Goal: Transaction & Acquisition: Book appointment/travel/reservation

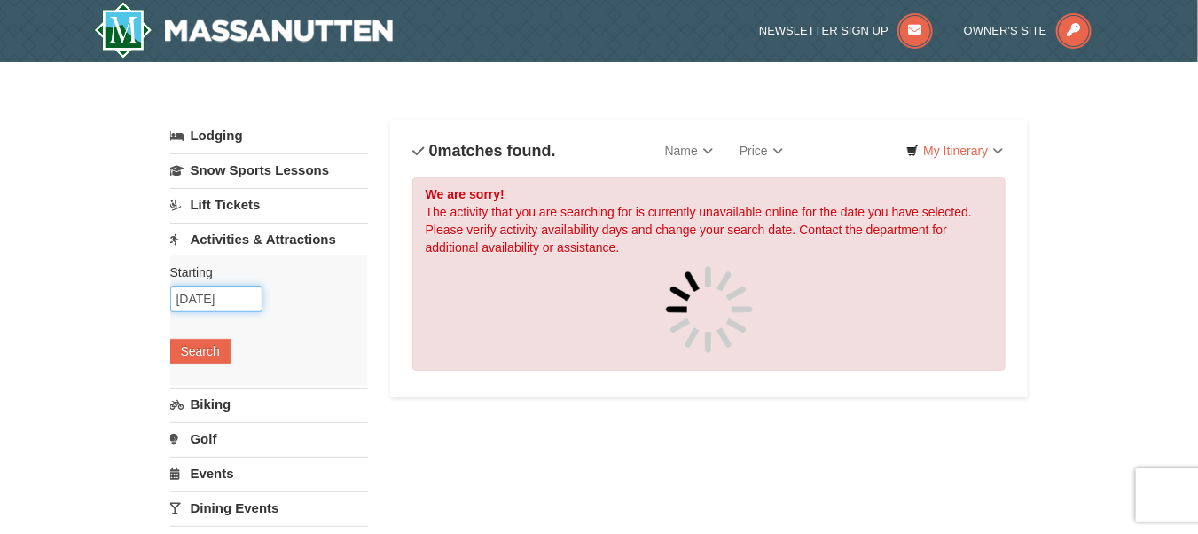
click at [229, 305] on input "12/26/2025" at bounding box center [216, 299] width 92 height 27
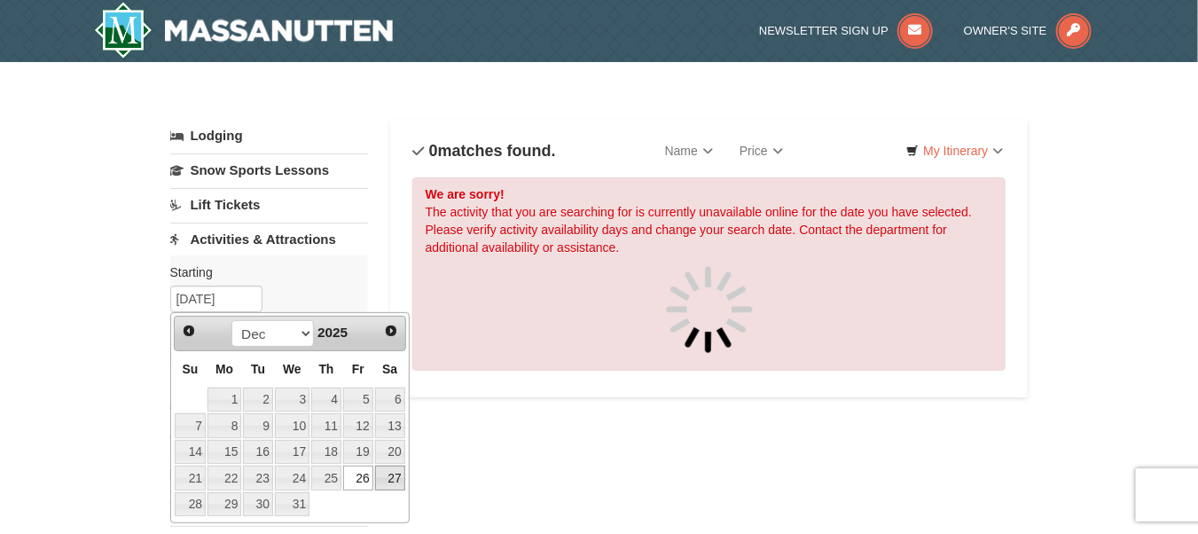
click at [396, 481] on link "27" at bounding box center [390, 478] width 30 height 25
type input "12/27/2025"
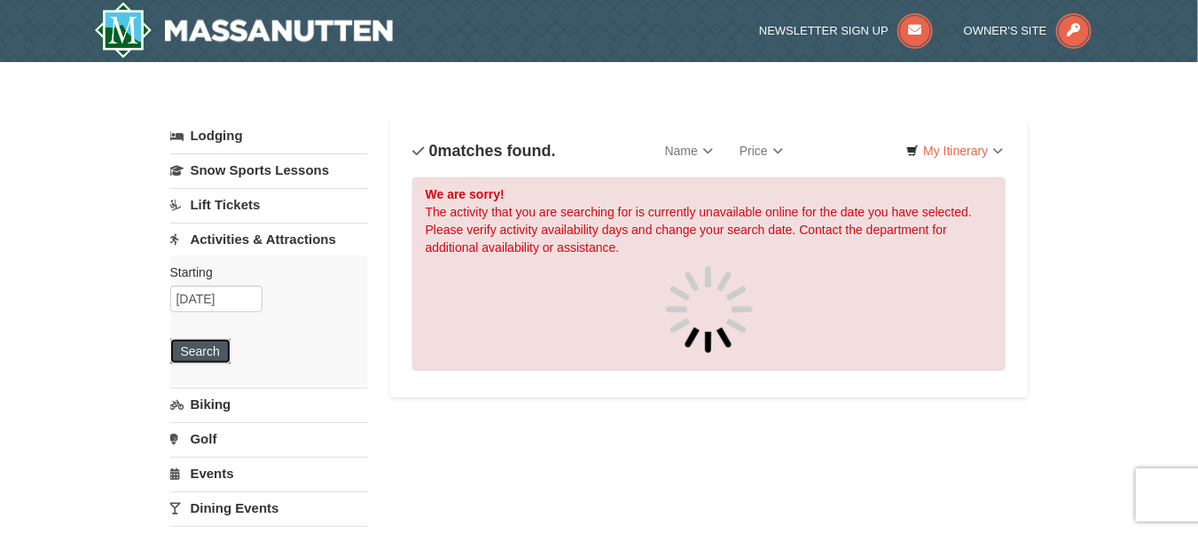
click at [216, 354] on button "Search" at bounding box center [200, 351] width 60 height 25
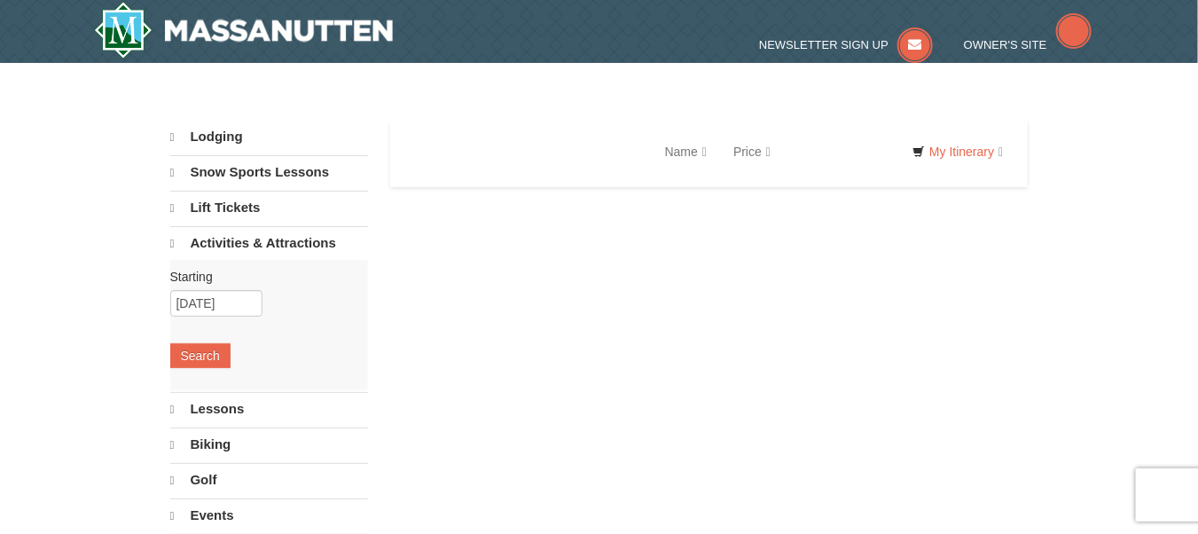
select select "9"
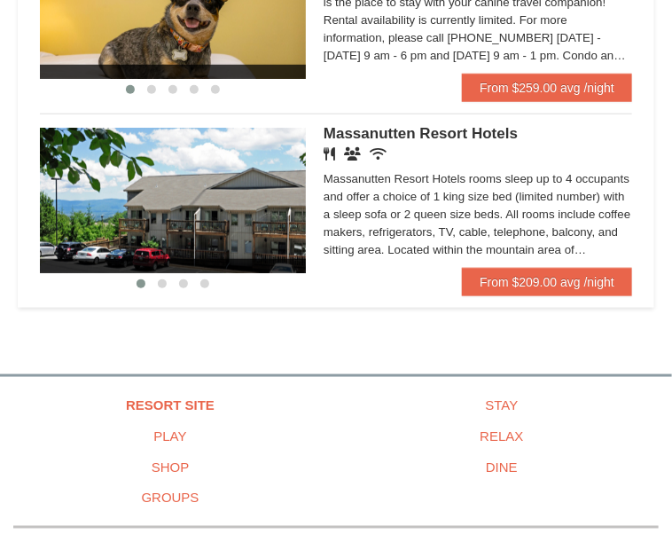
scroll to position [355, 0]
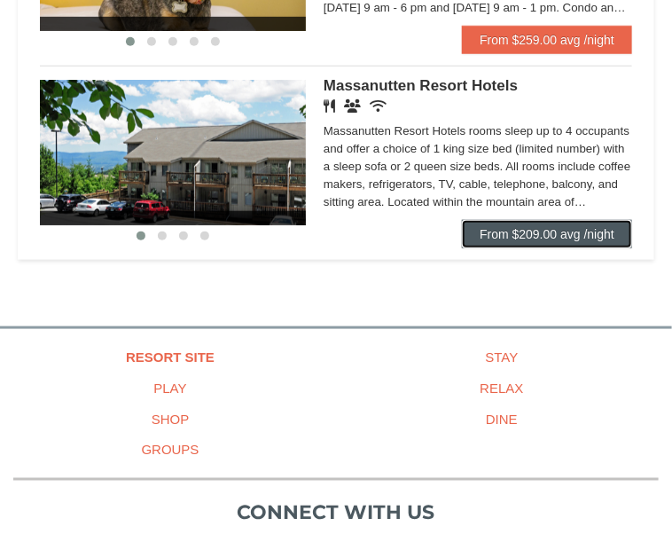
click at [550, 248] on link "From $209.00 avg /night" at bounding box center [547, 234] width 170 height 28
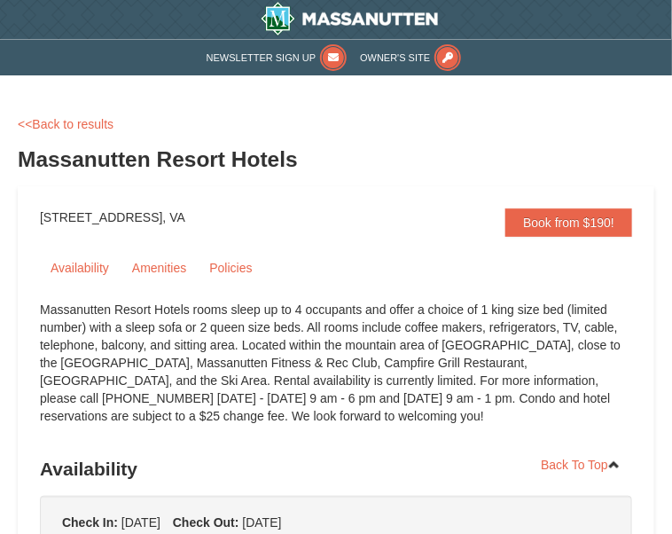
click at [89, 168] on h3 "Massanutten Resort Hotels" at bounding box center [336, 159] width 637 height 35
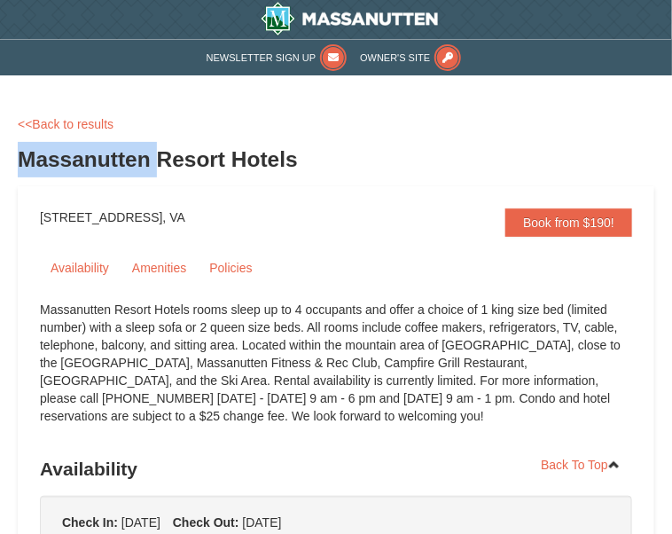
click at [89, 168] on h3 "Massanutten Resort Hotels" at bounding box center [336, 159] width 637 height 35
copy h3 "Massanutten"
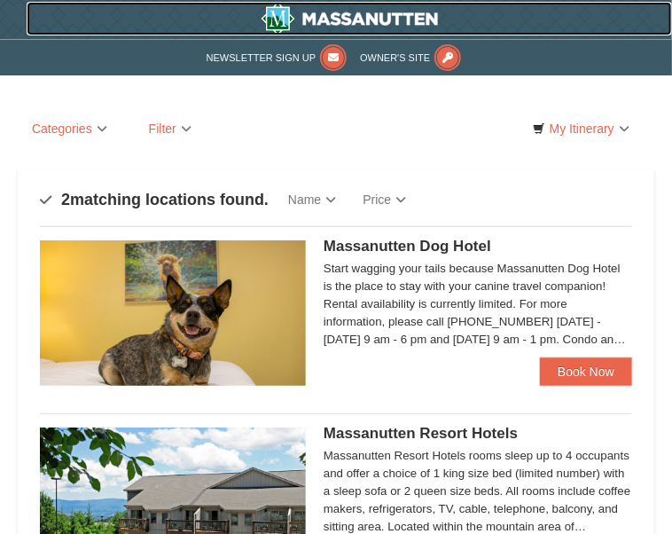
click at [261, 35] on img at bounding box center [350, 19] width 178 height 34
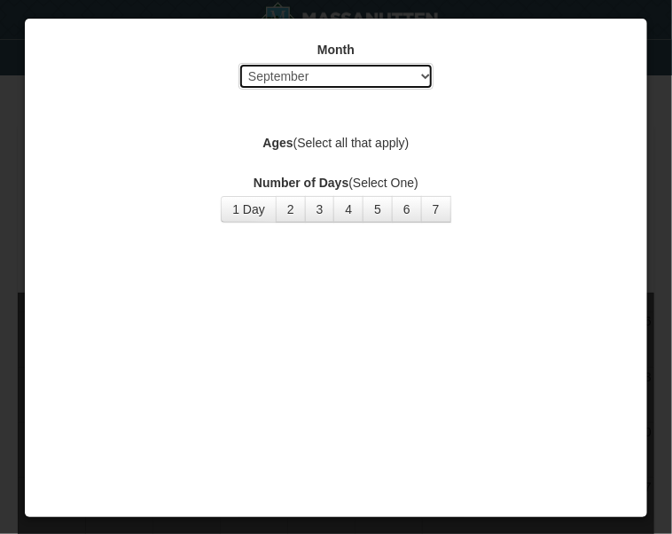
click at [348, 75] on select "Select September October November December January February March April May Jun…" at bounding box center [336, 76] width 195 height 27
select select "12"
click at [239, 63] on select "Select September October November December January February March April May Jun…" at bounding box center [336, 76] width 195 height 27
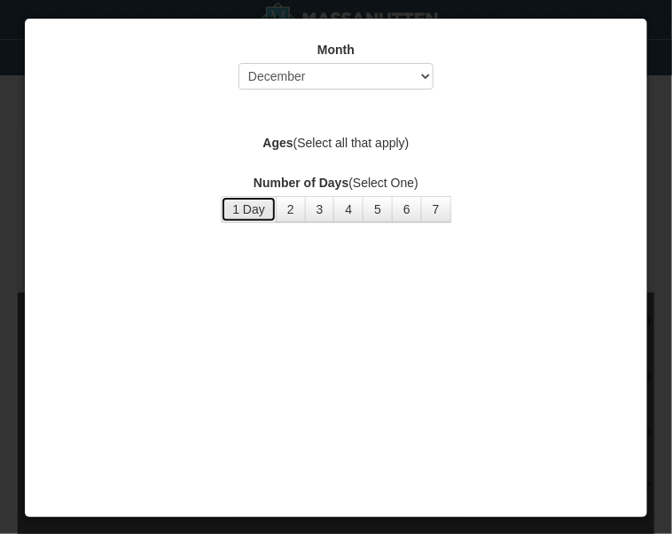
click at [260, 211] on button "1 Day" at bounding box center [249, 209] width 56 height 27
click at [590, 405] on div at bounding box center [336, 267] width 672 height 534
click at [292, 213] on button "2" at bounding box center [291, 209] width 30 height 27
click at [321, 216] on button "3" at bounding box center [320, 209] width 30 height 27
click at [271, 201] on button "1 Day" at bounding box center [249, 209] width 56 height 27
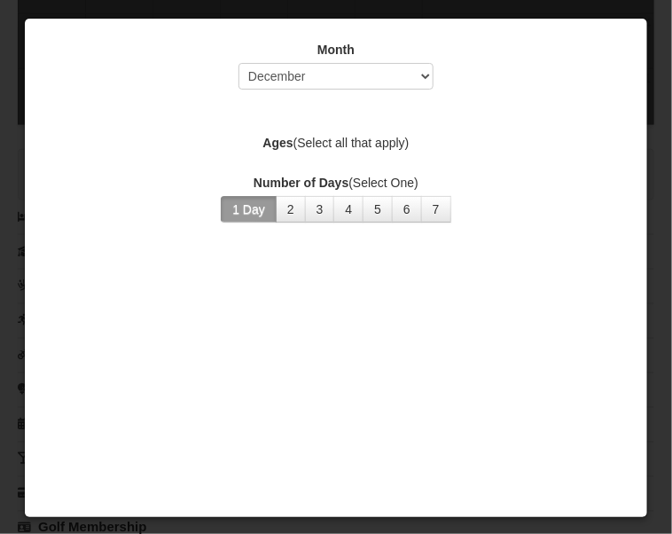
scroll to position [621, 0]
click at [614, 421] on div at bounding box center [336, 267] width 672 height 534
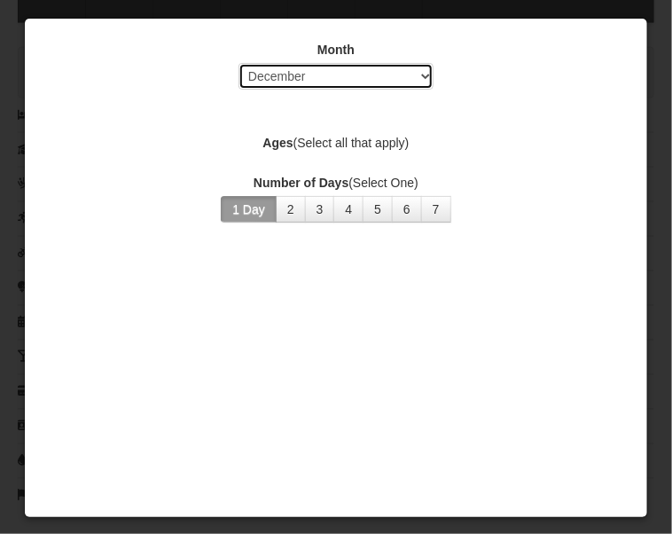
click at [363, 74] on select "Select September October November December January February March April May Jun…" at bounding box center [336, 76] width 195 height 27
click at [239, 63] on select "Select September October November December January February March April May Jun…" at bounding box center [336, 76] width 195 height 27
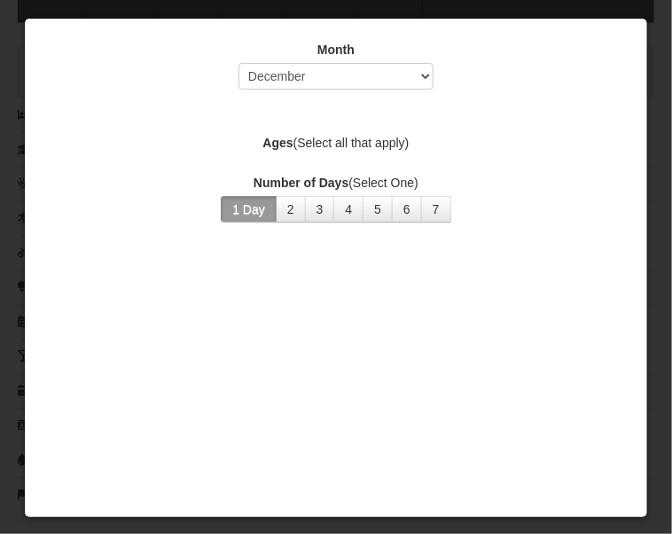
click at [608, 103] on div at bounding box center [336, 267] width 672 height 534
click at [432, 203] on button "7" at bounding box center [436, 209] width 30 height 27
click at [297, 207] on button "2" at bounding box center [291, 209] width 30 height 27
click at [417, 242] on div "Month Select September October November December January February March April M…" at bounding box center [336, 232] width 605 height 411
click at [328, 164] on div "Month Select September October November December January February March April M…" at bounding box center [336, 232] width 605 height 411
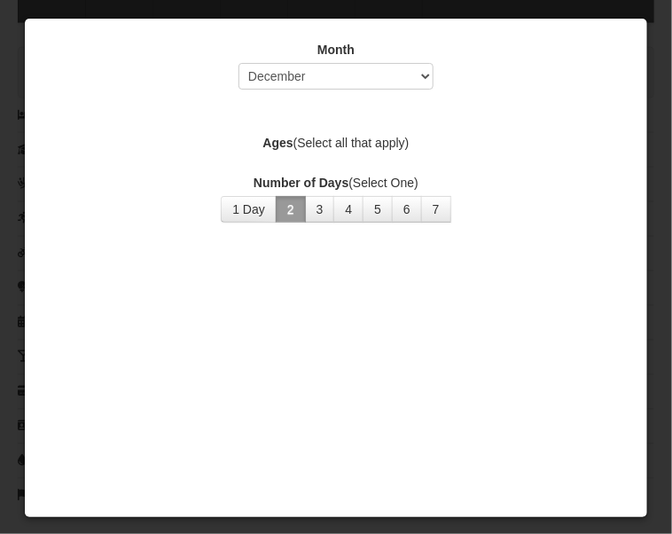
drag, startPoint x: 327, startPoint y: 136, endPoint x: 326, endPoint y: 120, distance: 16.1
click at [327, 135] on label "Ages (Select all that apply)" at bounding box center [336, 143] width 578 height 18
click at [317, 137] on label "Ages (Select all that apply)" at bounding box center [336, 143] width 578 height 18
click at [312, 149] on label "Ages (Select all that apply)" at bounding box center [336, 143] width 578 height 18
click at [310, 145] on label "Ages (Select all that apply)" at bounding box center [336, 143] width 578 height 18
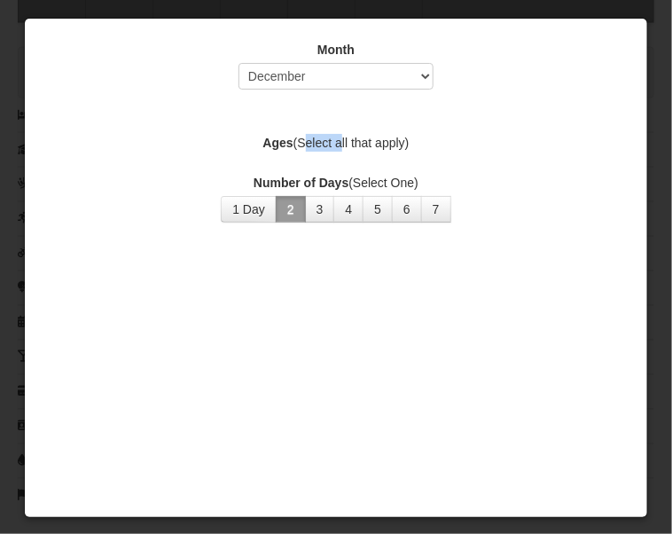
click at [309, 144] on label "Ages (Select all that apply)" at bounding box center [336, 143] width 578 height 18
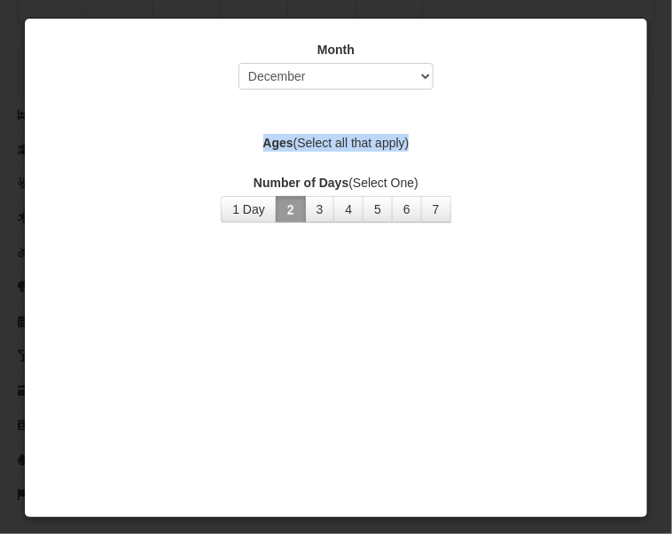
click at [309, 144] on label "Ages (Select all that apply)" at bounding box center [336, 143] width 578 height 18
click at [274, 139] on strong "Ages" at bounding box center [278, 143] width 30 height 14
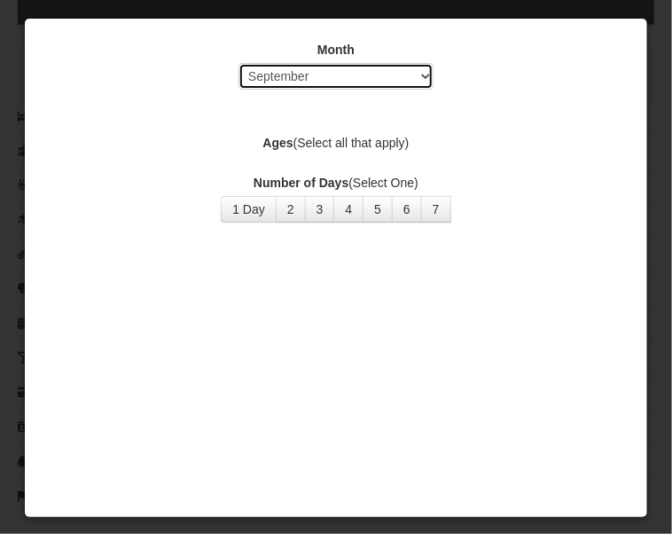
click at [310, 87] on select "Select September October November December January February March April May Jun…" at bounding box center [336, 76] width 195 height 27
select select "12"
click at [239, 63] on select "Select September October November December January February March April May Jun…" at bounding box center [336, 76] width 195 height 27
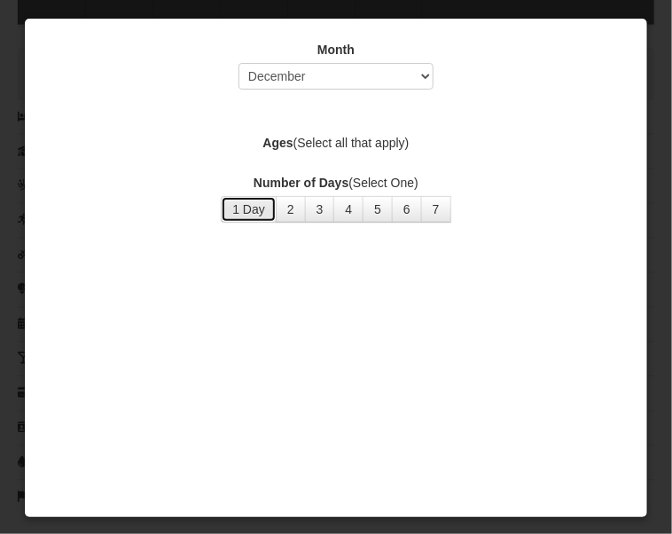
click at [262, 213] on button "1 Day" at bounding box center [249, 209] width 56 height 27
click at [312, 135] on label "Ages (Select all that apply)" at bounding box center [336, 143] width 578 height 18
click at [281, 143] on strong "Ages" at bounding box center [278, 143] width 30 height 14
click at [420, 145] on label "Ages (Select all that apply)" at bounding box center [336, 143] width 578 height 18
drag, startPoint x: 577, startPoint y: 153, endPoint x: 591, endPoint y: 159, distance: 15.5
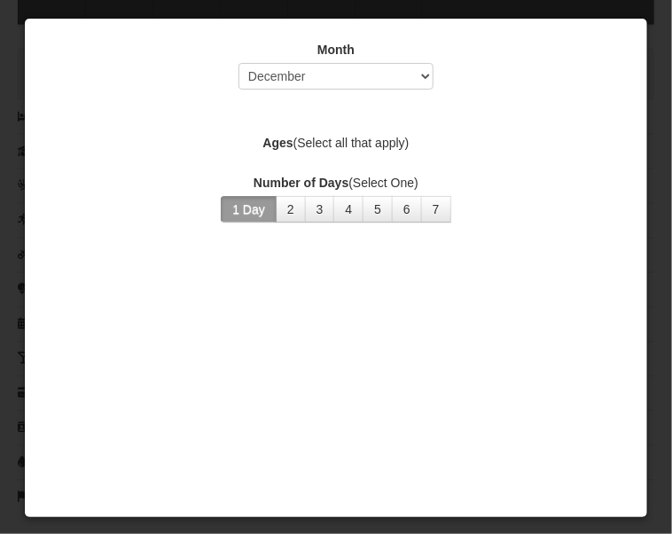
click at [578, 154] on div at bounding box center [336, 267] width 672 height 534
click at [592, 159] on div at bounding box center [336, 267] width 672 height 534
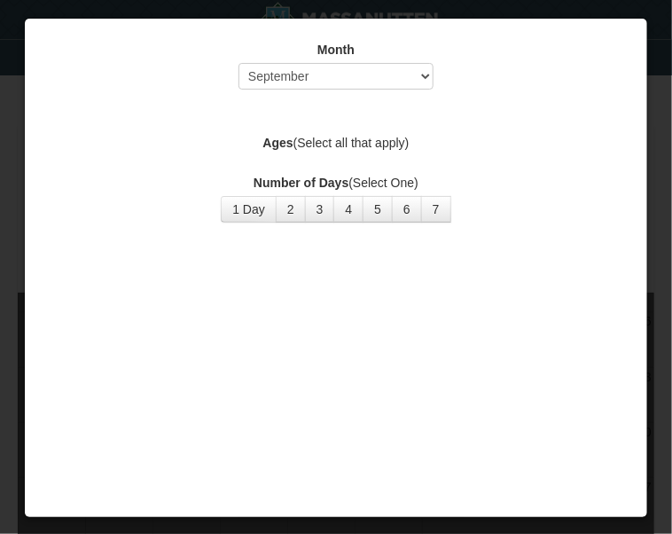
click at [591, 376] on div at bounding box center [336, 267] width 672 height 534
drag, startPoint x: 591, startPoint y: 376, endPoint x: 227, endPoint y: 492, distance: 381.8
click at [591, 377] on div at bounding box center [336, 267] width 672 height 534
click at [224, 495] on div "Please select at least one Age Category (above) to view pricing on calendar." at bounding box center [279, 450] width 191 height 89
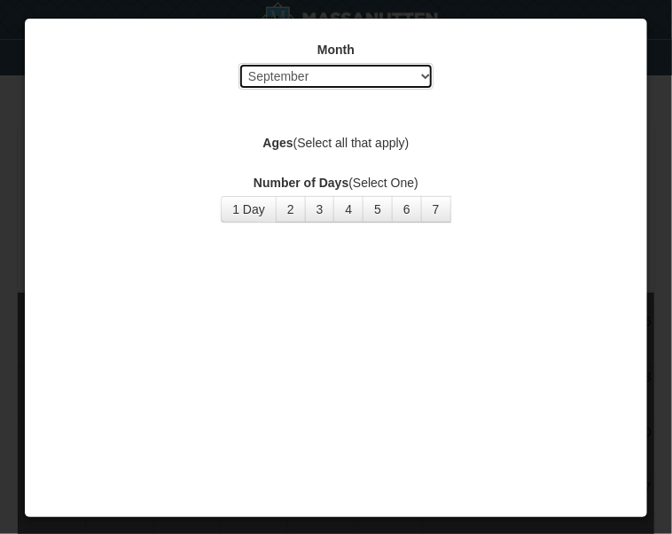
click at [303, 73] on select "Select September October November December January February March April May Jun…" at bounding box center [336, 76] width 195 height 27
click at [239, 63] on select "Select September October November December January February March April May Jun…" at bounding box center [336, 76] width 195 height 27
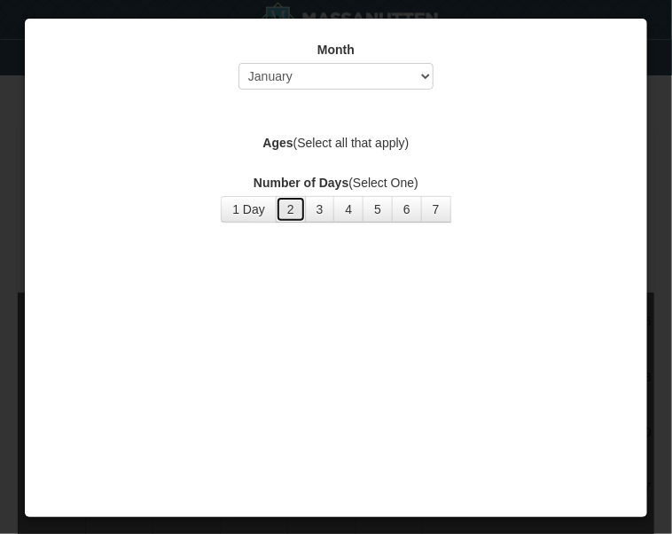
click at [301, 206] on button "2" at bounding box center [291, 209] width 30 height 27
click at [228, 196] on div "Number of Days (Select One) 1 Day 2 3 4 5 6 7 8 9 10 11 12 13 14 15" at bounding box center [336, 198] width 578 height 49
click at [236, 211] on button "1 Day" at bounding box center [249, 209] width 56 height 27
click at [329, 147] on label "Ages (Select all that apply)" at bounding box center [336, 143] width 578 height 18
click at [396, 222] on button "6" at bounding box center [407, 209] width 30 height 27
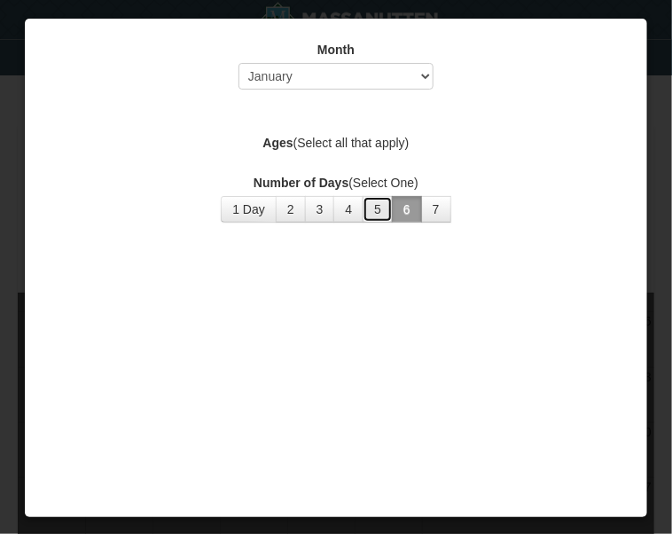
click at [373, 209] on button "5" at bounding box center [378, 209] width 30 height 27
click at [228, 212] on button "1 Day" at bounding box center [249, 209] width 56 height 27
click at [296, 145] on label "Ages (Select all that apply)" at bounding box center [336, 143] width 578 height 18
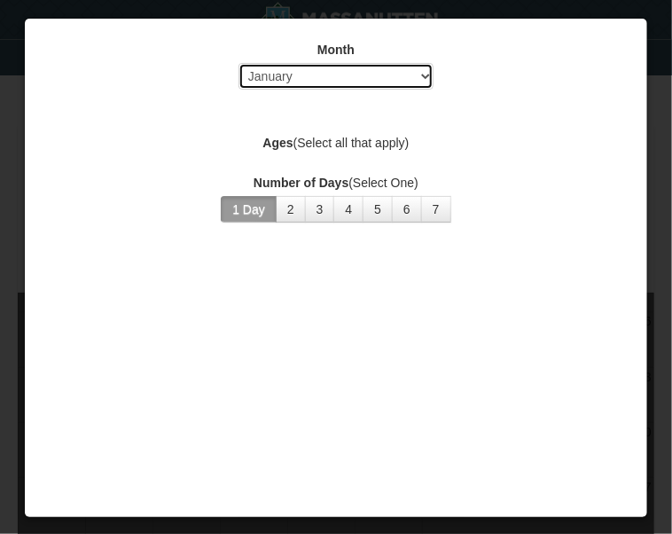
click at [290, 80] on select "Select September October November December January February March April May Jun…" at bounding box center [336, 76] width 195 height 27
select select "12"
click at [239, 63] on select "Select September October November December January February March April May Jun…" at bounding box center [336, 76] width 195 height 27
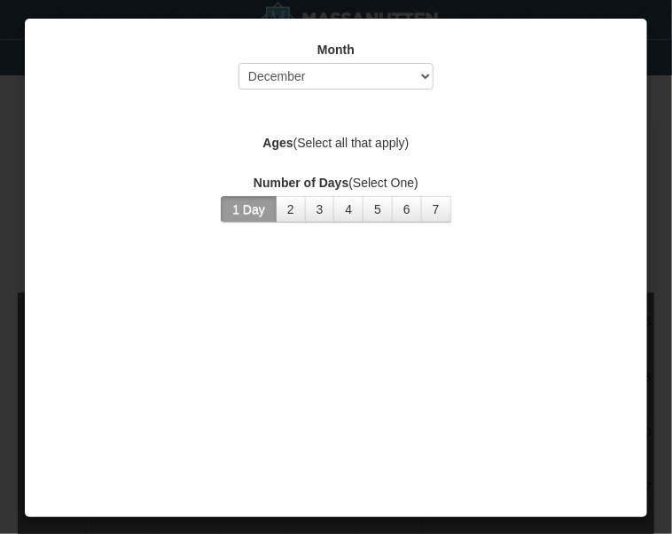
click at [294, 149] on label "Ages (Select all that apply)" at bounding box center [336, 143] width 578 height 18
click at [294, 147] on label "Ages (Select all that apply)" at bounding box center [336, 143] width 578 height 18
click at [111, 471] on div "Month Select September October November December January February March April M…" at bounding box center [336, 268] width 624 height 500
click at [15, 458] on div at bounding box center [336, 267] width 672 height 534
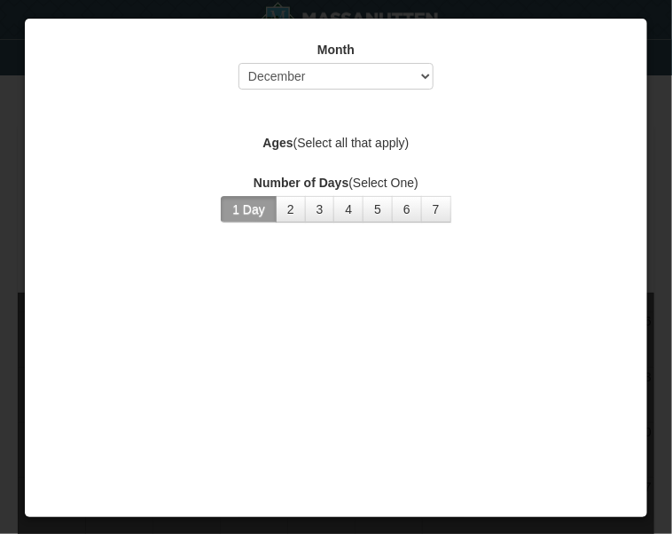
drag, startPoint x: 15, startPoint y: 458, endPoint x: 25, endPoint y: 499, distance: 42.8
click at [15, 459] on div at bounding box center [336, 267] width 672 height 534
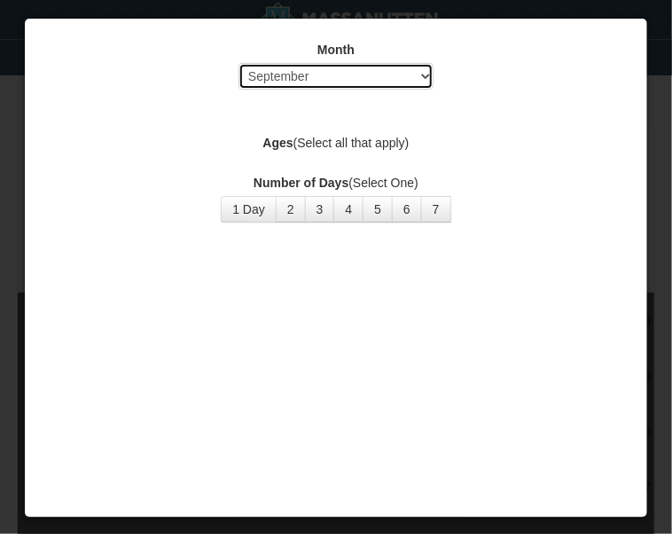
click at [279, 82] on select "Select September October November December January February March April May Jun…" at bounding box center [336, 76] width 195 height 27
select select "12"
click at [239, 63] on select "Select September October November December January February March April May Jun…" at bounding box center [336, 76] width 195 height 27
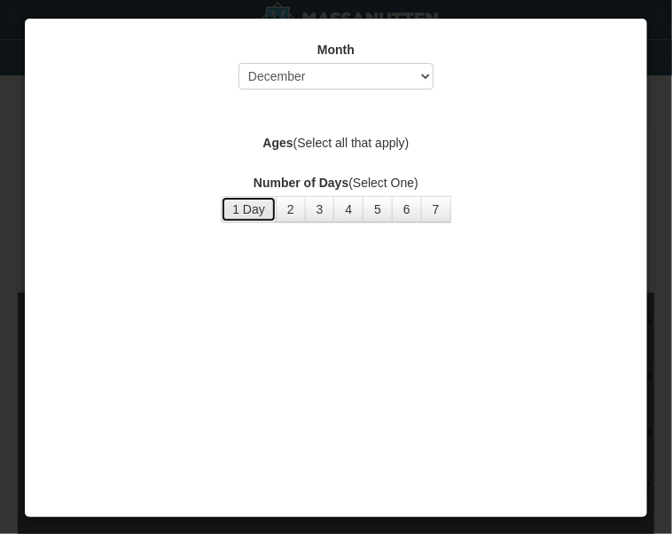
click at [266, 210] on button "1 Day" at bounding box center [249, 209] width 56 height 27
click at [313, 135] on label "Ages (Select all that apply)" at bounding box center [336, 143] width 578 height 18
click at [646, 138] on div at bounding box center [336, 267] width 672 height 534
click at [636, 127] on div at bounding box center [336, 267] width 672 height 534
